Goal: Information Seeking & Learning: Learn about a topic

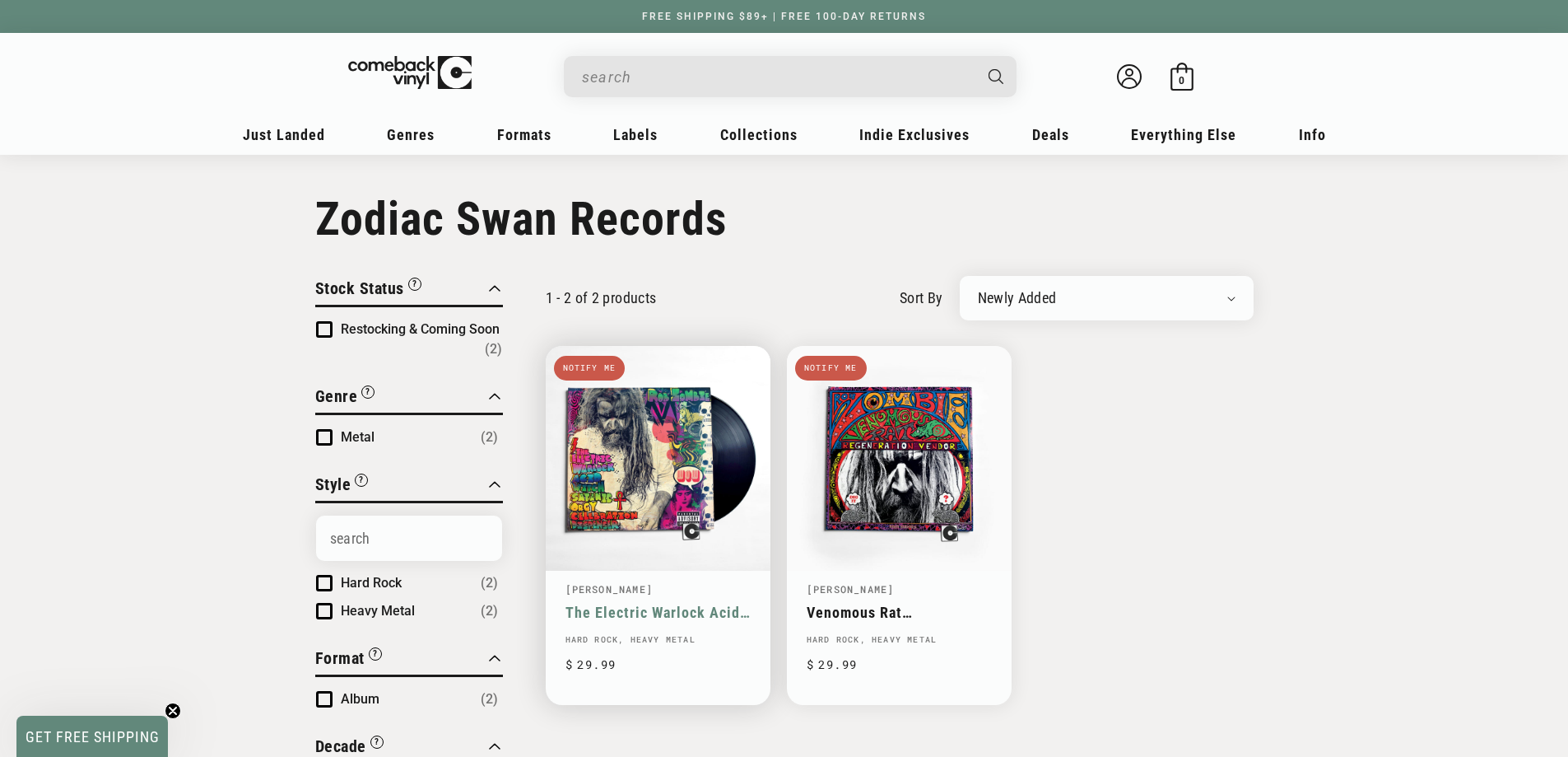
click at [640, 609] on link "The Electric Warlock Acid Witch Satanic Orgy Celebration Dispenser" at bounding box center [658, 611] width 185 height 17
click at [680, 607] on link "The Electric Warlock Acid Witch Satanic Orgy Celebration Dispenser" at bounding box center [658, 611] width 185 height 17
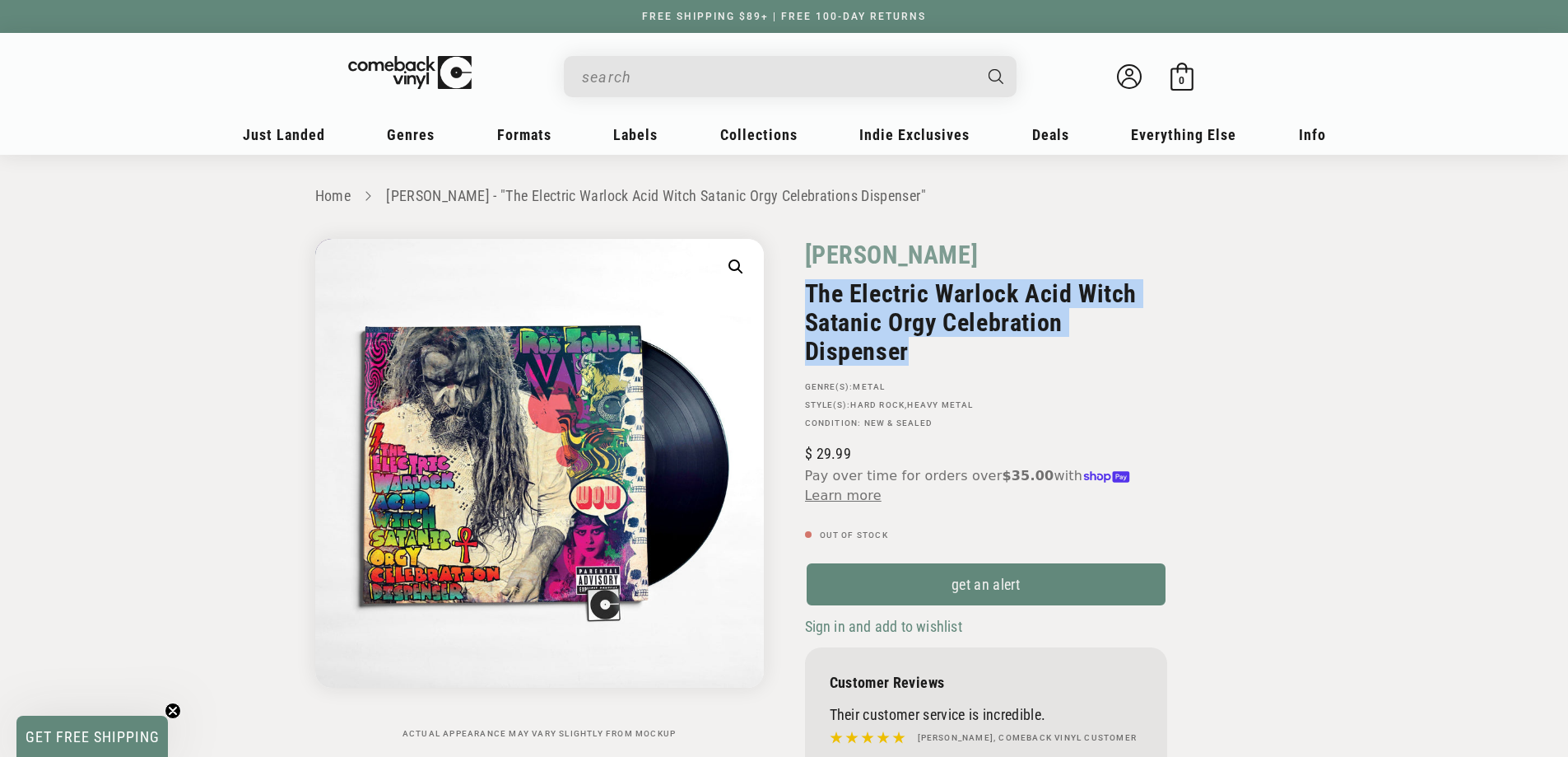
drag, startPoint x: 811, startPoint y: 285, endPoint x: 995, endPoint y: 347, distance: 194.2
click at [995, 347] on h2 "The Electric Warlock Acid Witch Satanic Orgy Celebration Dispenser" at bounding box center [986, 322] width 362 height 86
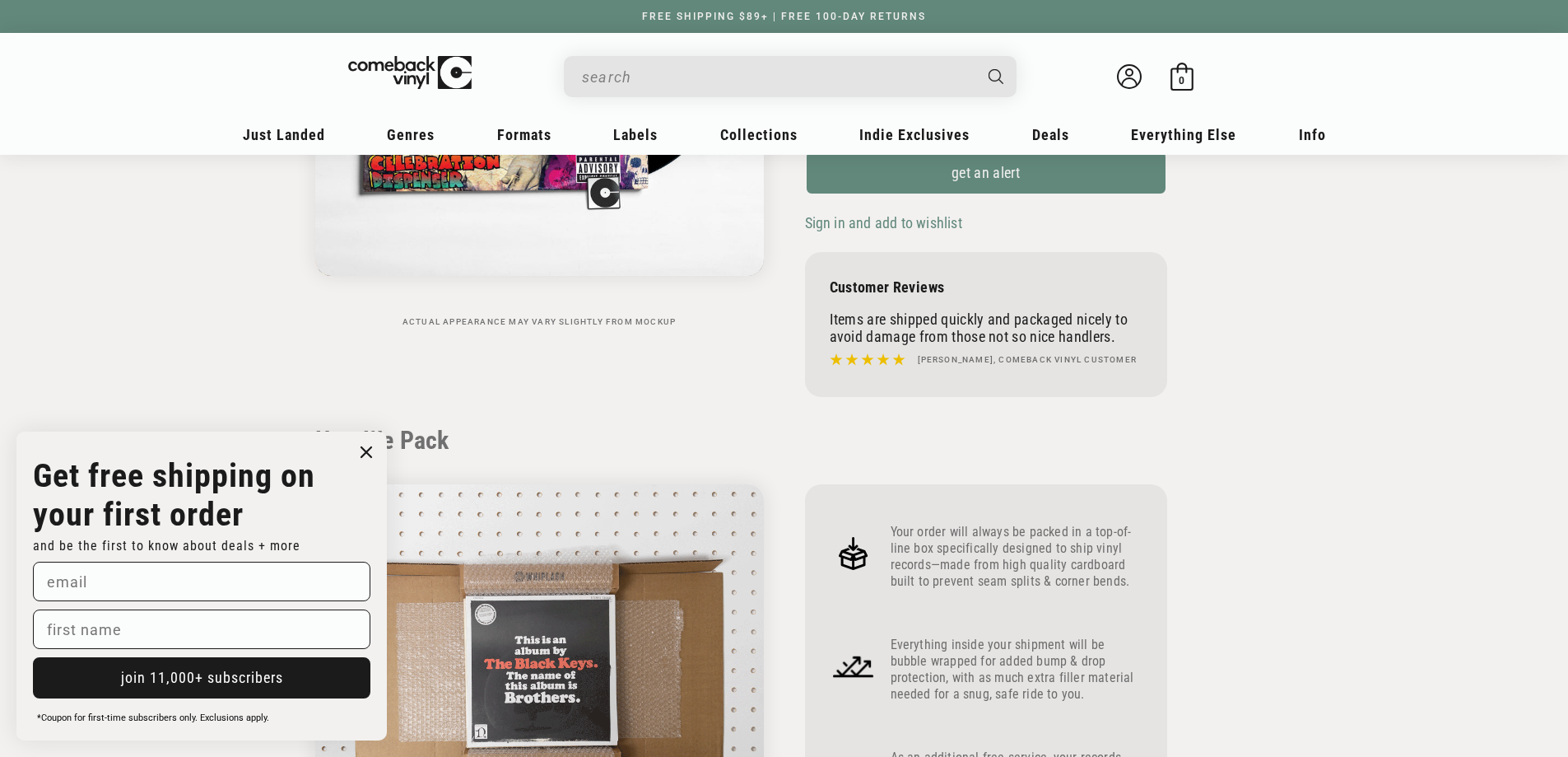
scroll to position [494, 0]
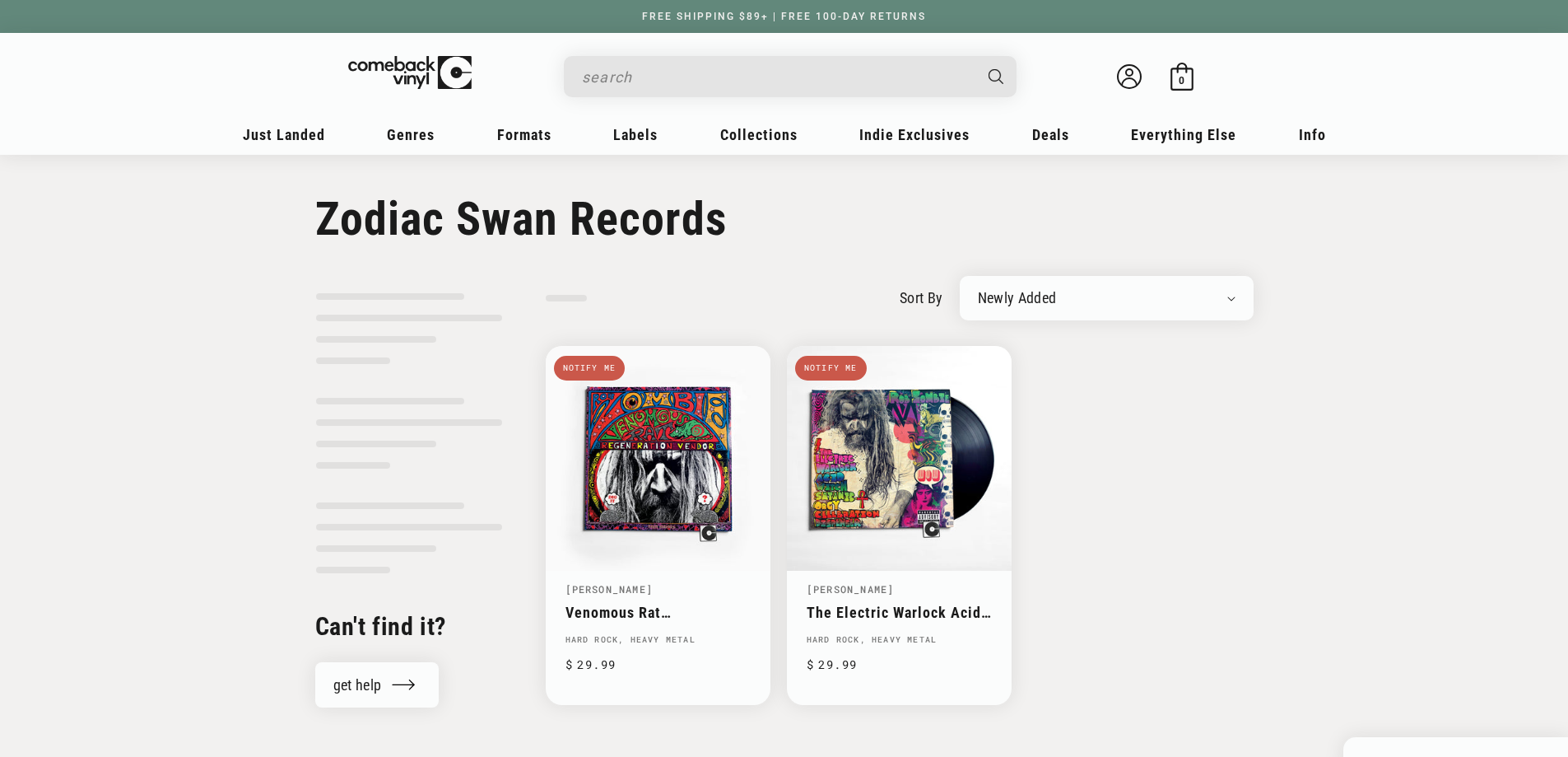
click at [1028, 446] on ul "Notify me Rob Zombie Venomous Rat Regeneration Vendor Hard Rock, Heavy Metal Re…" at bounding box center [899, 525] width 708 height 359
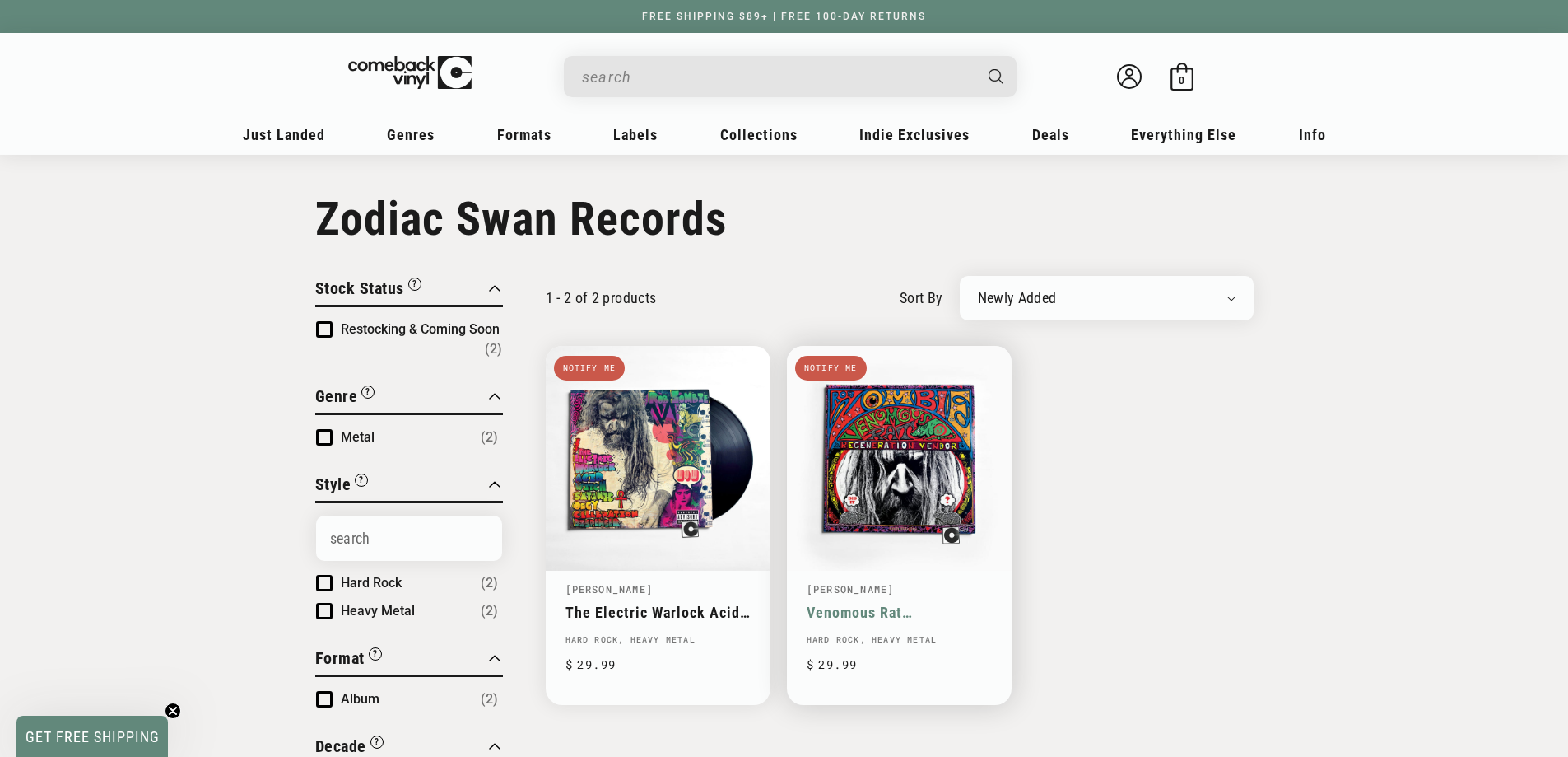
click at [884, 603] on link "Venomous Rat Regeneration Vendor" at bounding box center [899, 611] width 185 height 17
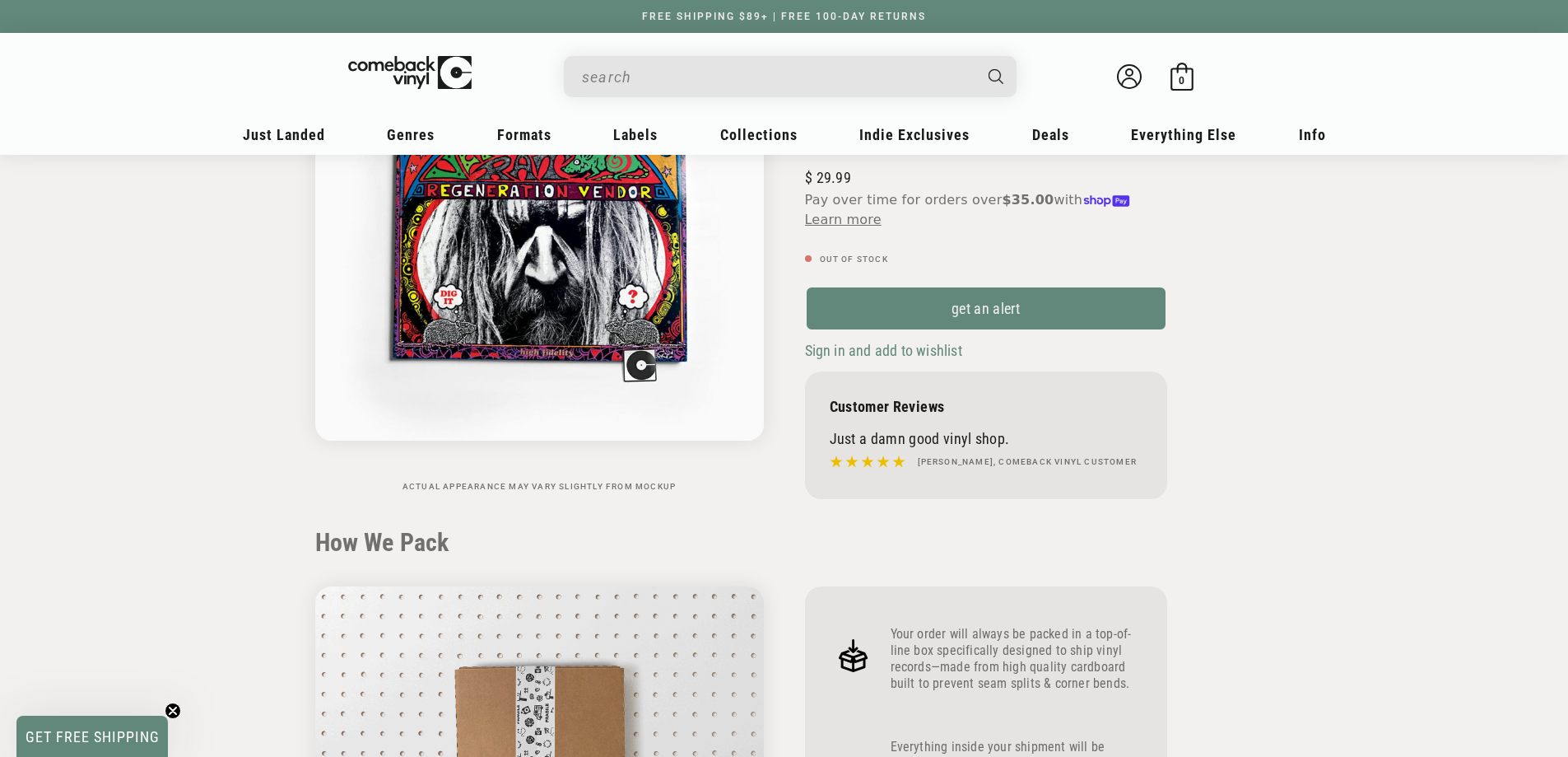
scroll to position [741, 0]
